Goal: Information Seeking & Learning: Understand process/instructions

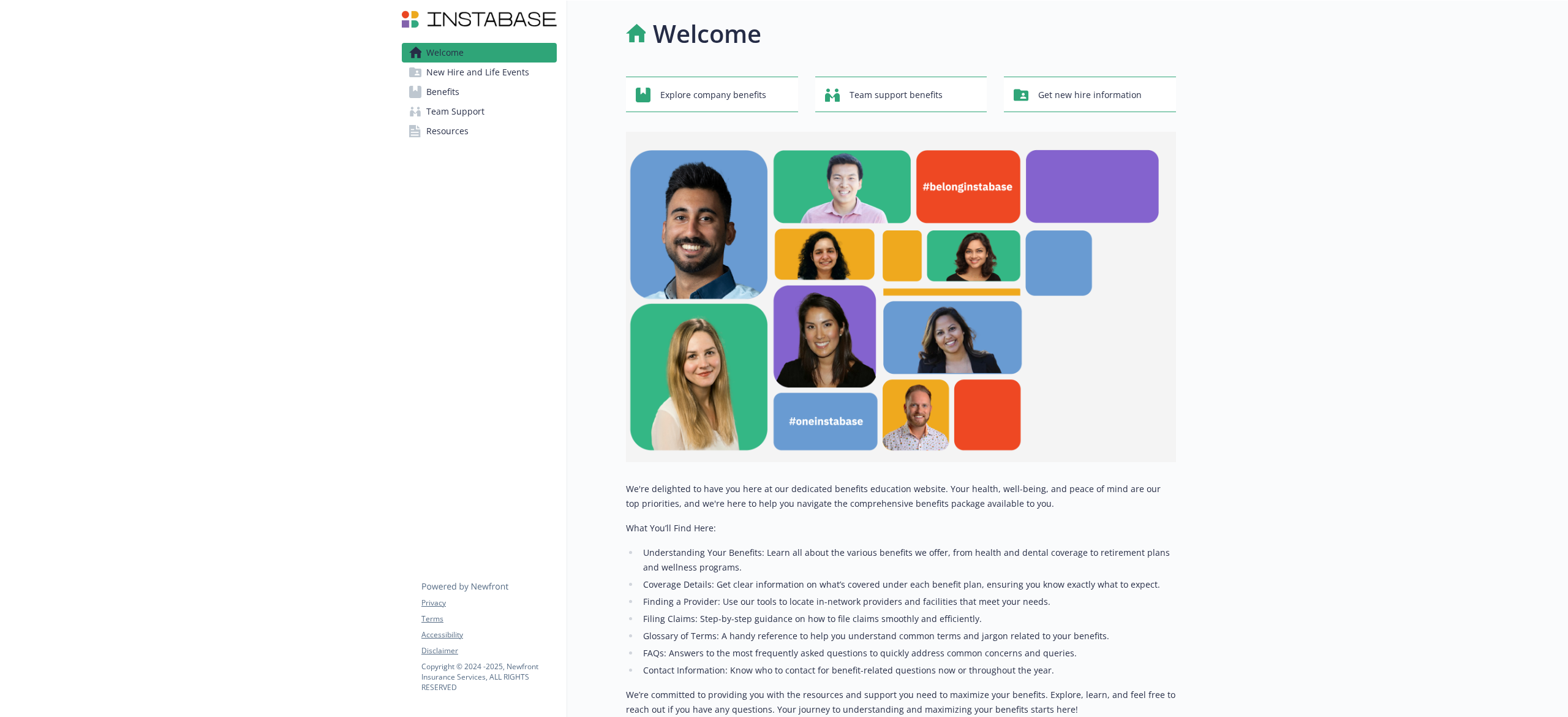
click at [457, 71] on span "New Hire and Life Events" at bounding box center [477, 72] width 103 height 20
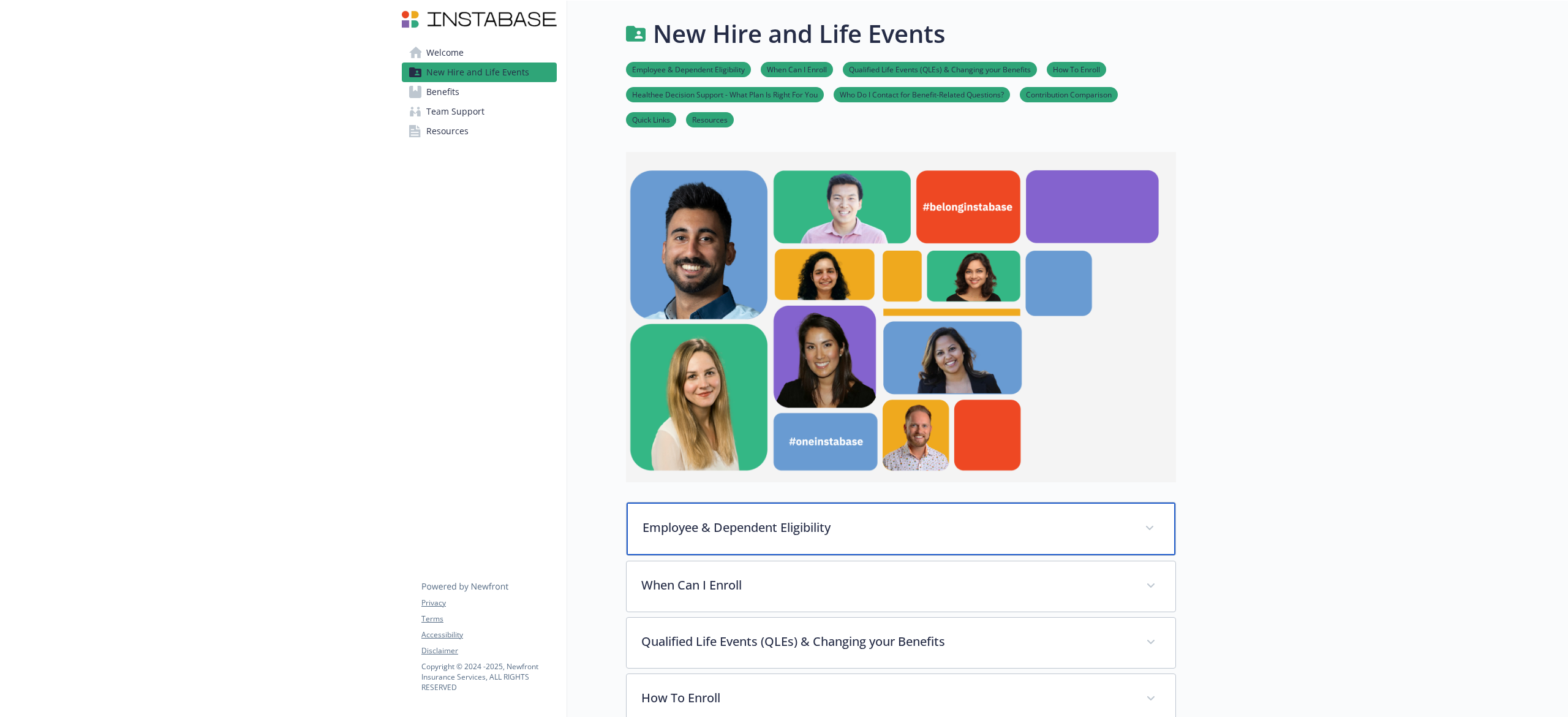
click at [913, 539] on div "Employee & Dependent Eligibility" at bounding box center [901, 529] width 549 height 53
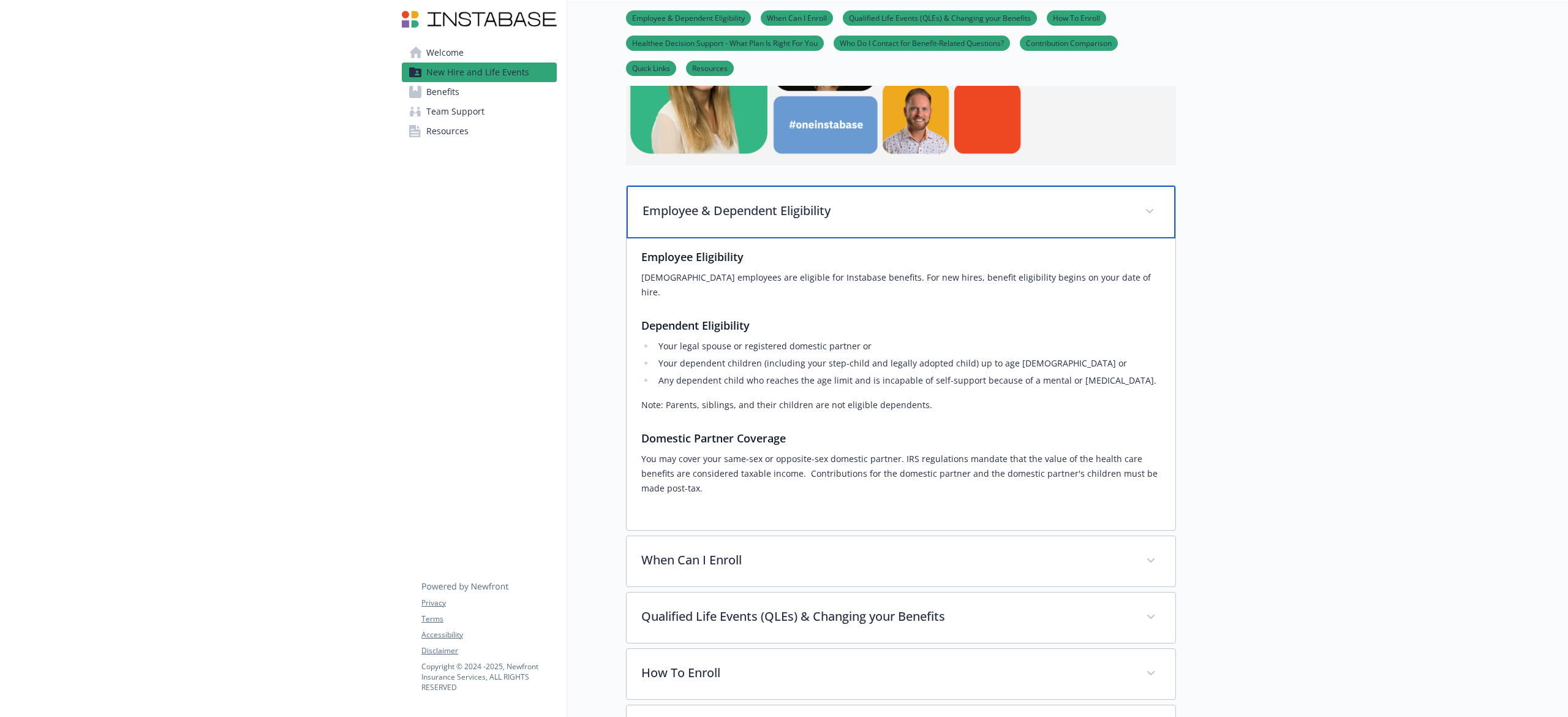
scroll to position [326, 0]
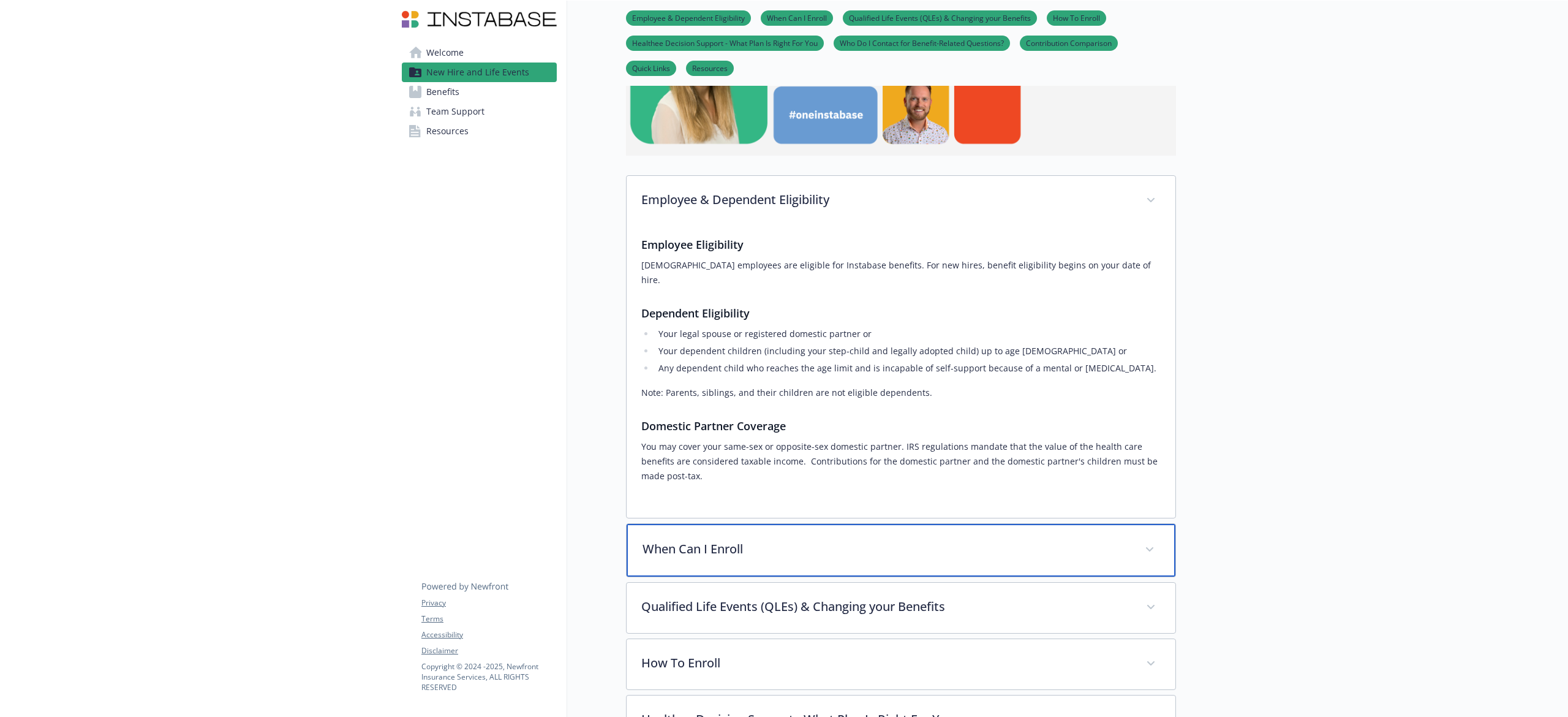
click at [861, 540] on p "When Can I Enroll" at bounding box center [886, 549] width 488 height 18
